Goal: Task Accomplishment & Management: Complete application form

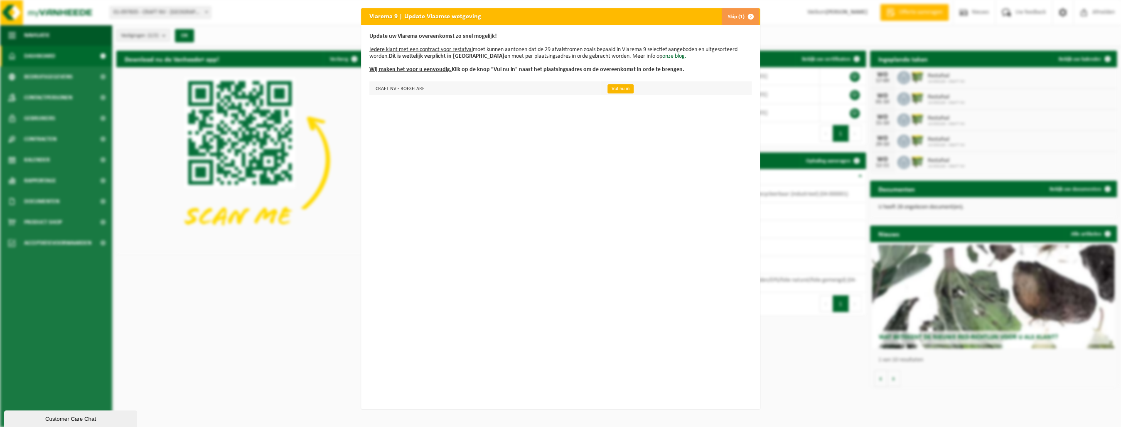
click at [613, 89] on link "Vul nu in" at bounding box center [620, 88] width 26 height 9
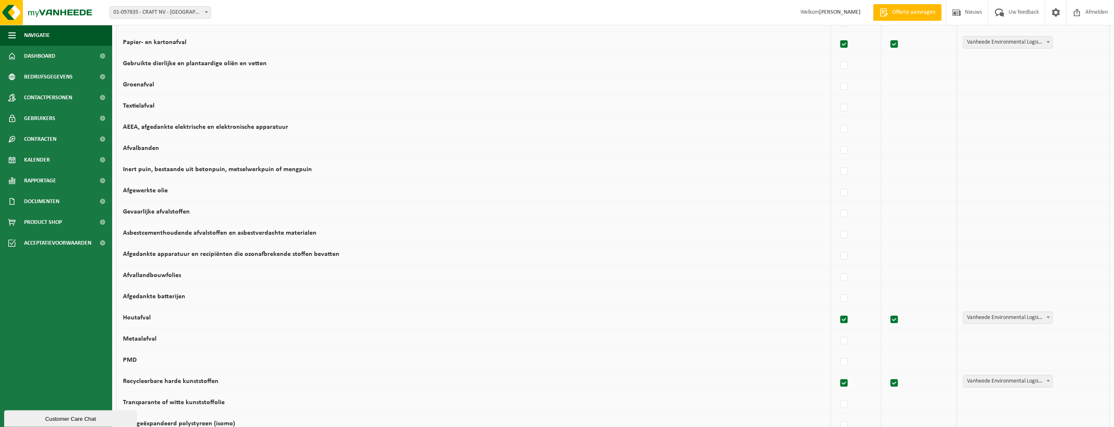
scroll to position [150, 0]
click at [1047, 316] on b at bounding box center [1048, 317] width 3 height 2
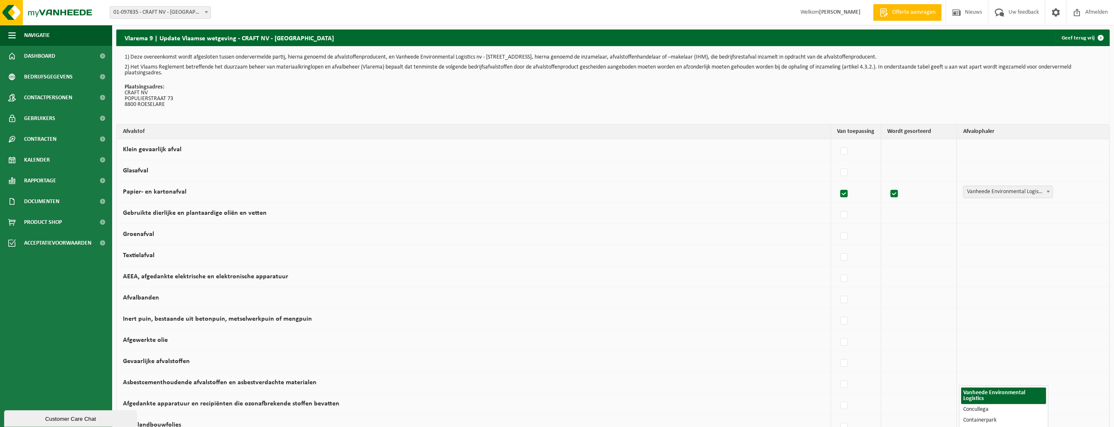
scroll to position [249, 0]
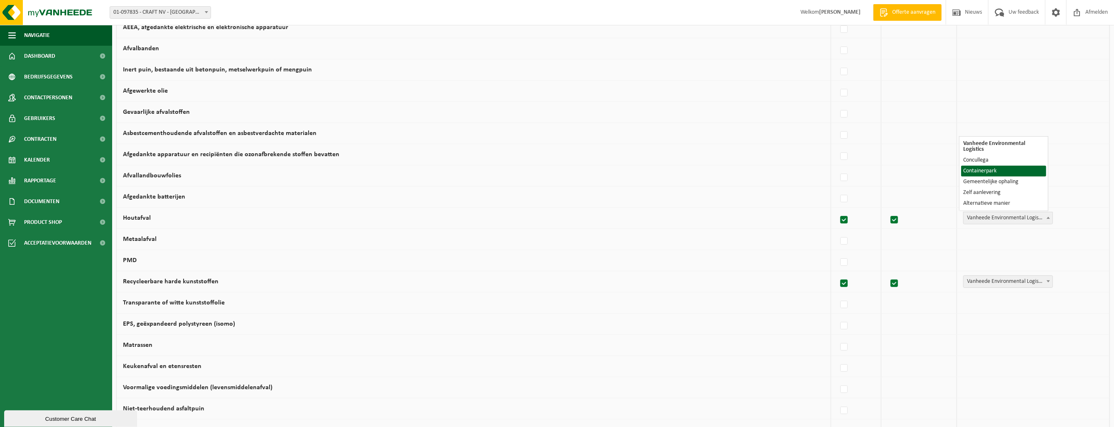
click at [889, 218] on label at bounding box center [895, 220] width 12 height 12
click at [888, 210] on input "checkbox" at bounding box center [887, 209] width 0 height 0
checkbox input "false"
click at [840, 218] on label at bounding box center [845, 220] width 12 height 12
click at [837, 210] on input "Houtafval" at bounding box center [837, 209] width 0 height 0
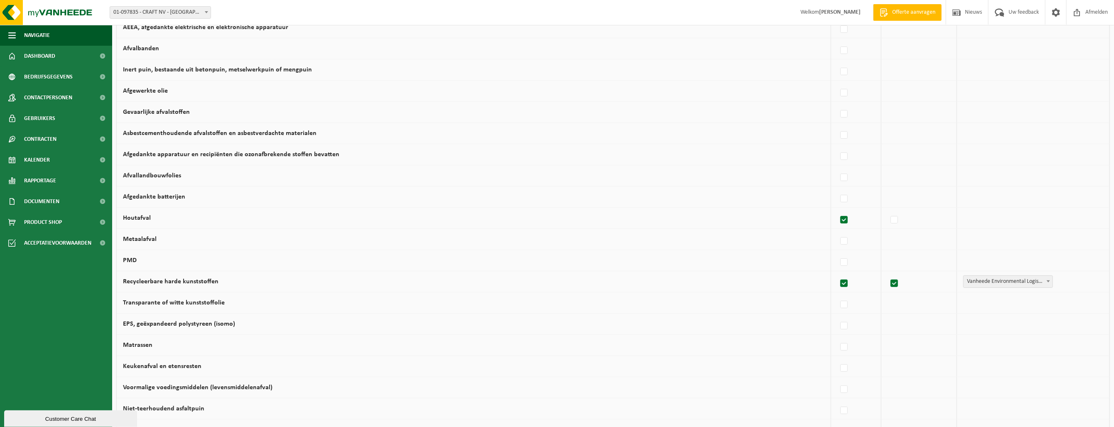
checkbox input "false"
click at [1047, 280] on b at bounding box center [1048, 281] width 3 height 2
select select "Concullega"
click at [840, 304] on label at bounding box center [845, 305] width 12 height 12
click at [837, 295] on input "Transparante of witte kunststoffolie" at bounding box center [837, 294] width 0 height 0
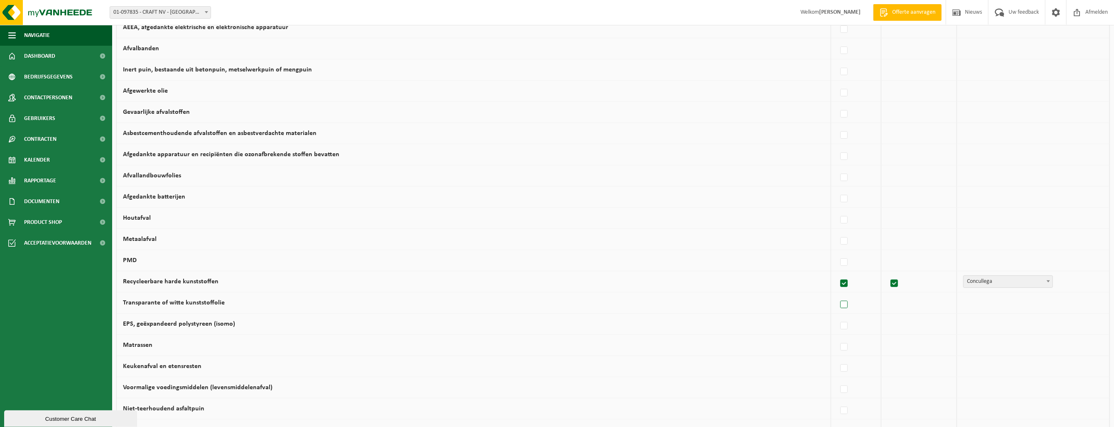
checkbox input "true"
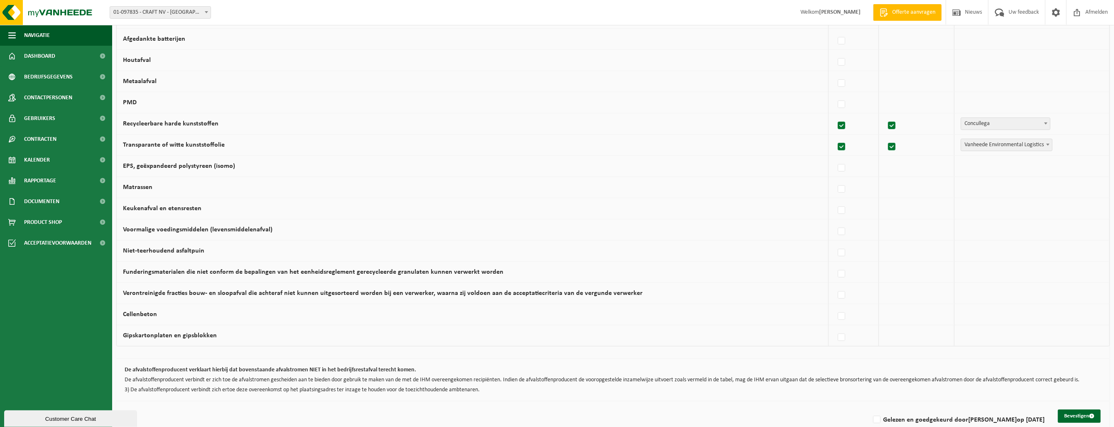
scroll to position [412, 0]
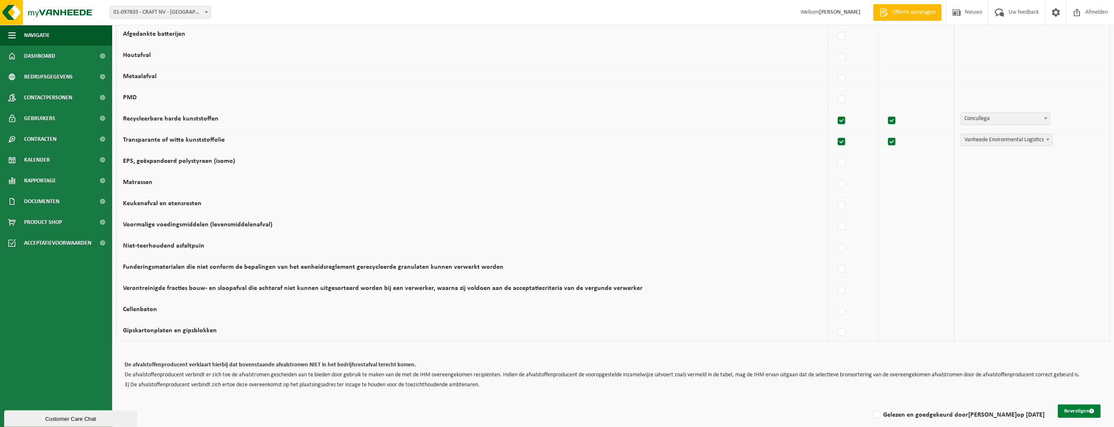
click at [1079, 407] on button "Bevestigen" at bounding box center [1079, 411] width 43 height 13
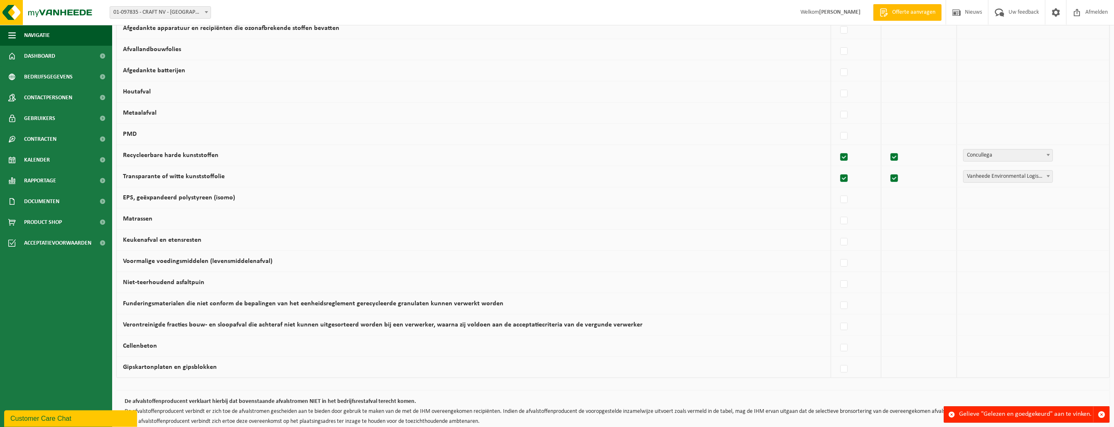
scroll to position [420, 0]
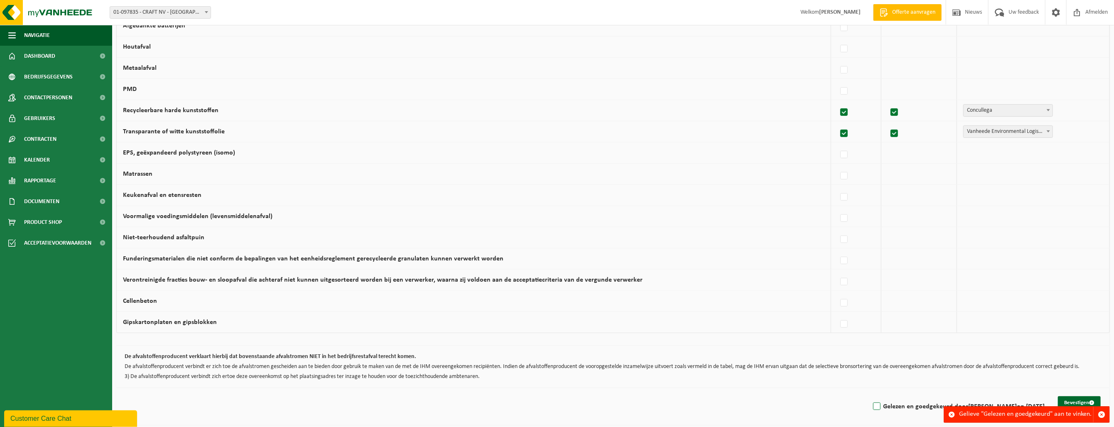
drag, startPoint x: 875, startPoint y: 402, endPoint x: 938, endPoint y: 396, distance: 63.0
click at [875, 402] on label "Gelezen en goedgekeurd door LIESBET SOBRIE op 08/09/25" at bounding box center [958, 406] width 173 height 12
click at [870, 396] on input "Gelezen en goedgekeurd door LIESBET SOBRIE op 08/09/25" at bounding box center [870, 396] width 0 height 0
checkbox input "true"
click at [1072, 396] on button "Bevestigen" at bounding box center [1079, 402] width 43 height 13
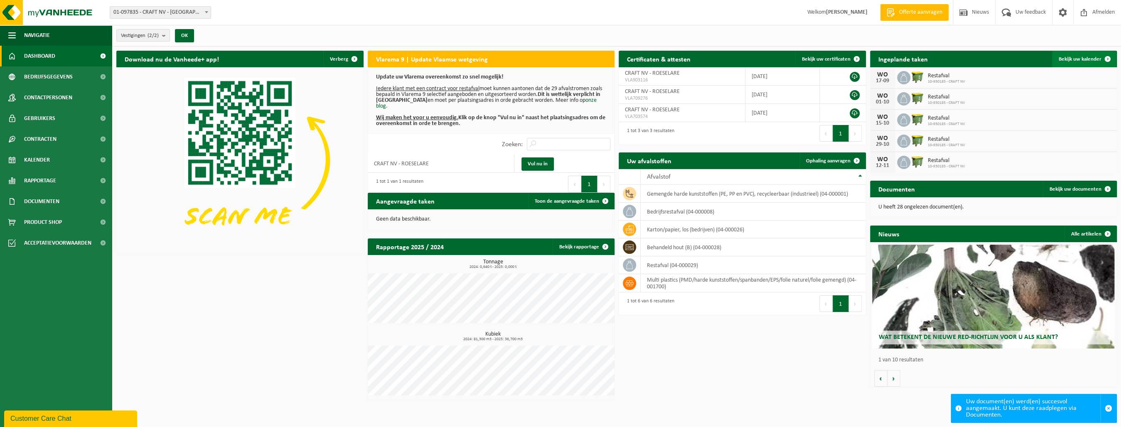
click at [1106, 59] on span at bounding box center [1107, 59] width 17 height 17
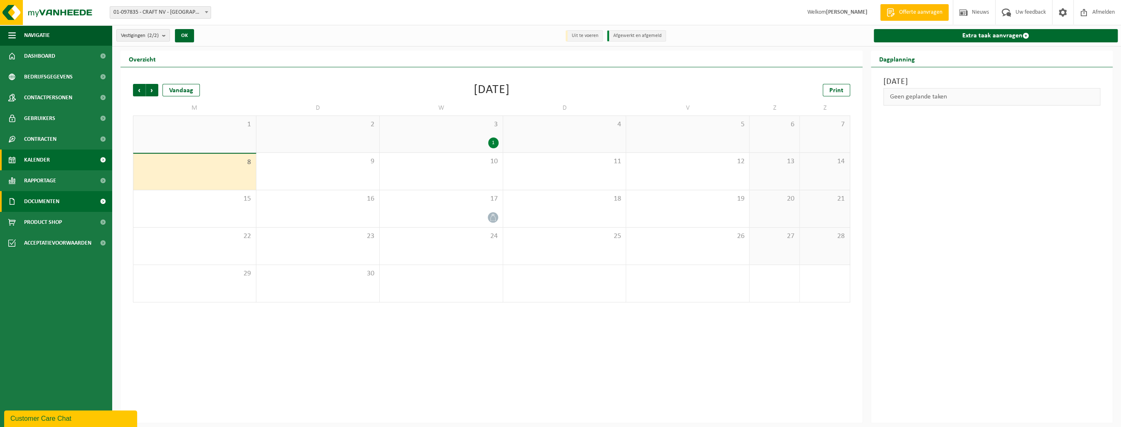
click at [44, 202] on span "Documenten" at bounding box center [41, 201] width 35 height 21
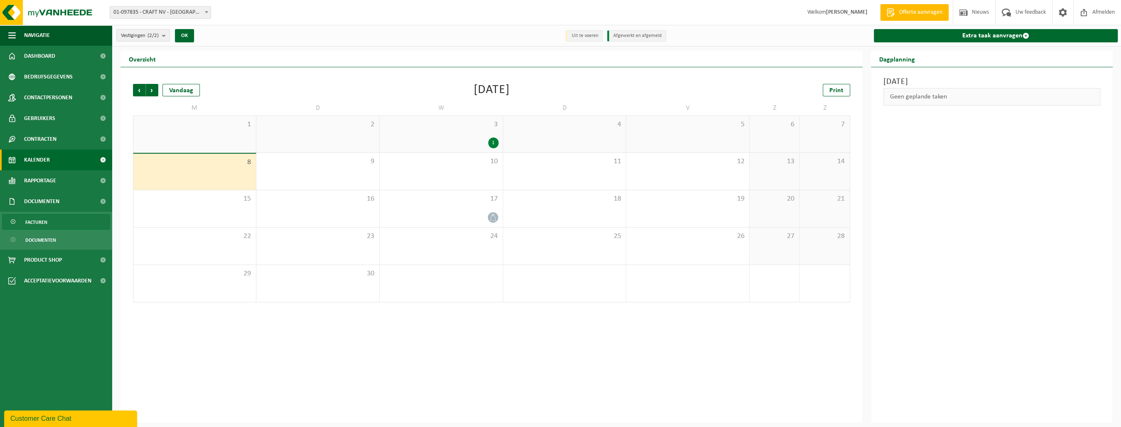
click at [44, 223] on span "Facturen" at bounding box center [36, 222] width 22 height 16
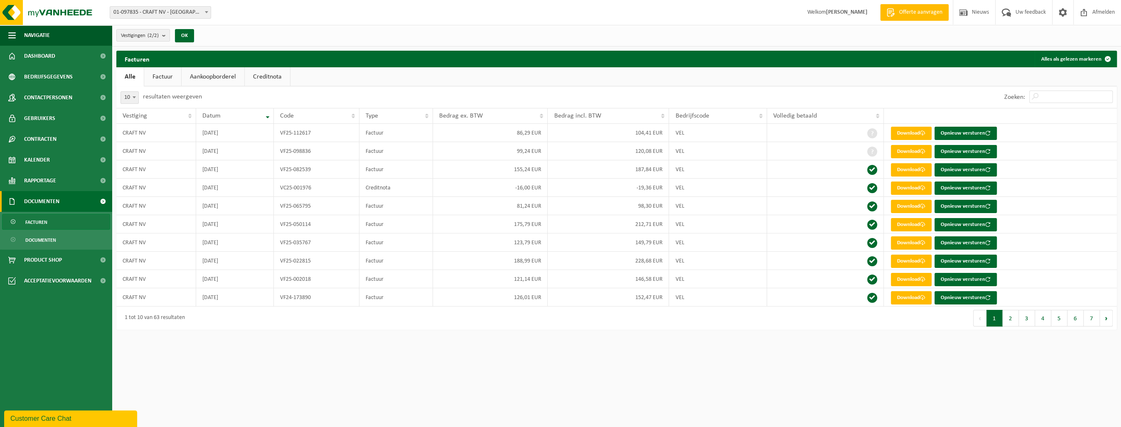
click at [163, 80] on link "Factuur" at bounding box center [162, 76] width 37 height 19
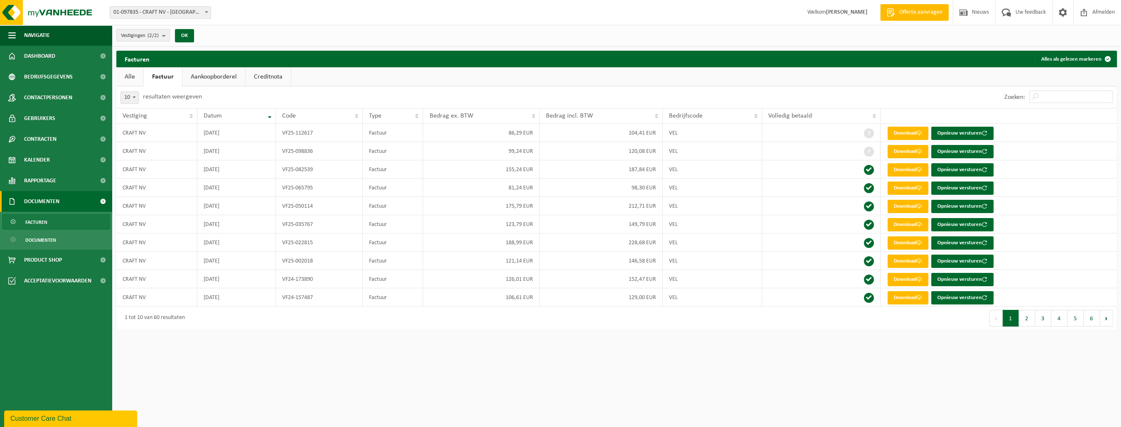
click at [266, 76] on link "Creditnota" at bounding box center [268, 76] width 45 height 19
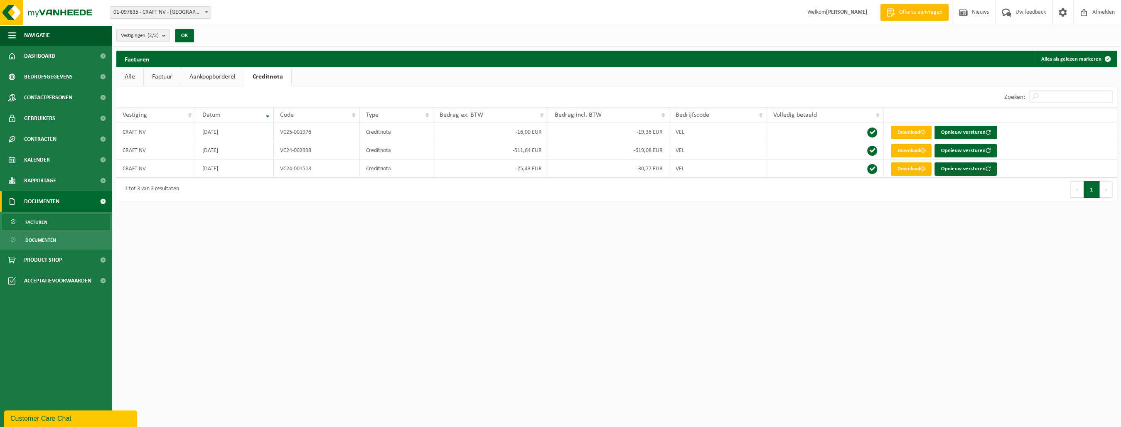
click at [165, 75] on link "Factuur" at bounding box center [162, 76] width 37 height 19
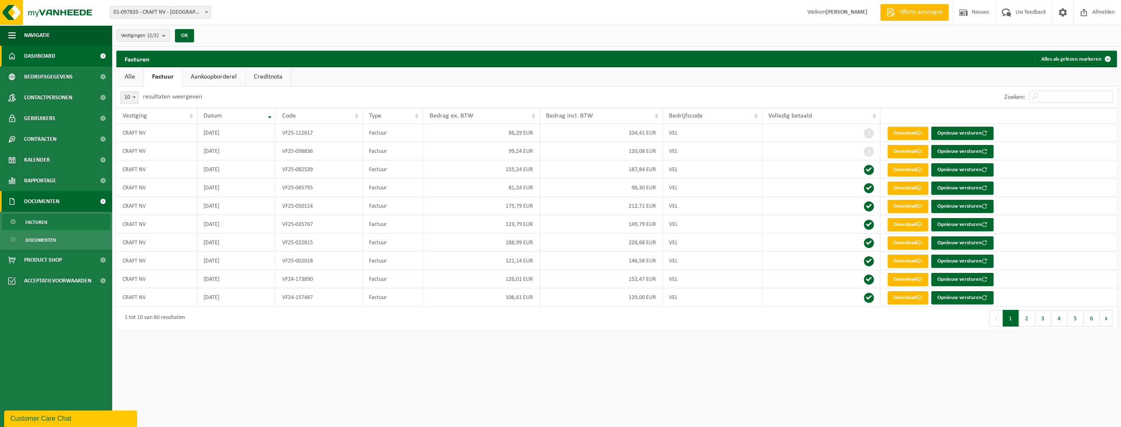
click at [34, 55] on span "Dashboard" at bounding box center [39, 56] width 31 height 21
